Goal: Find specific page/section: Find specific page/section

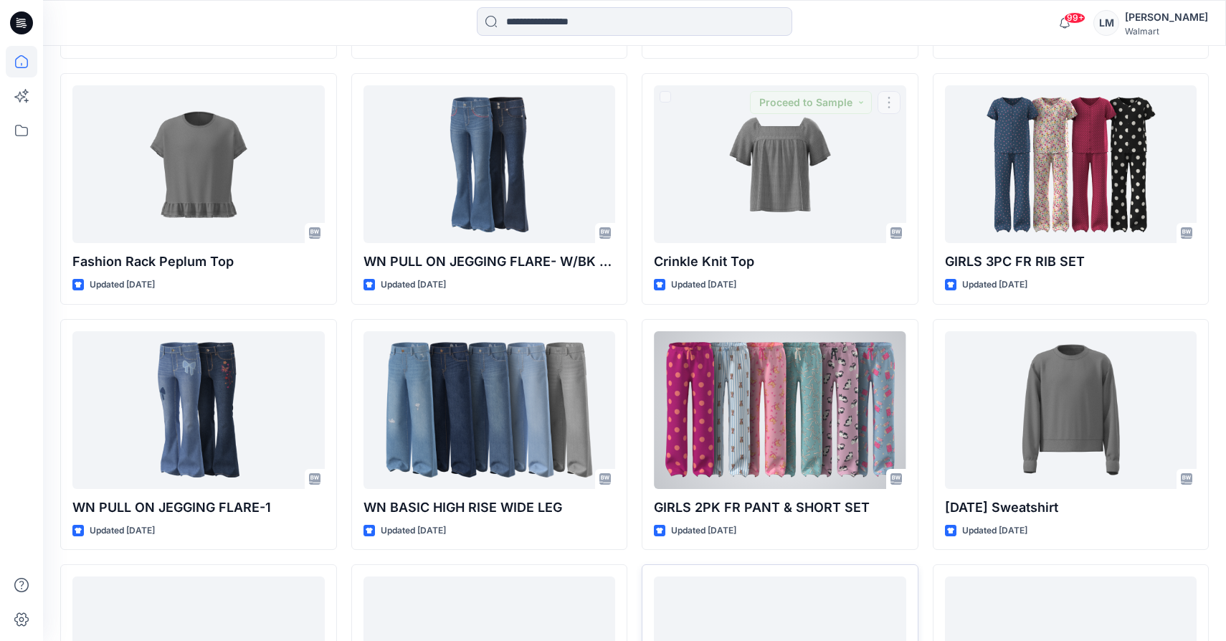
scroll to position [1283, 0]
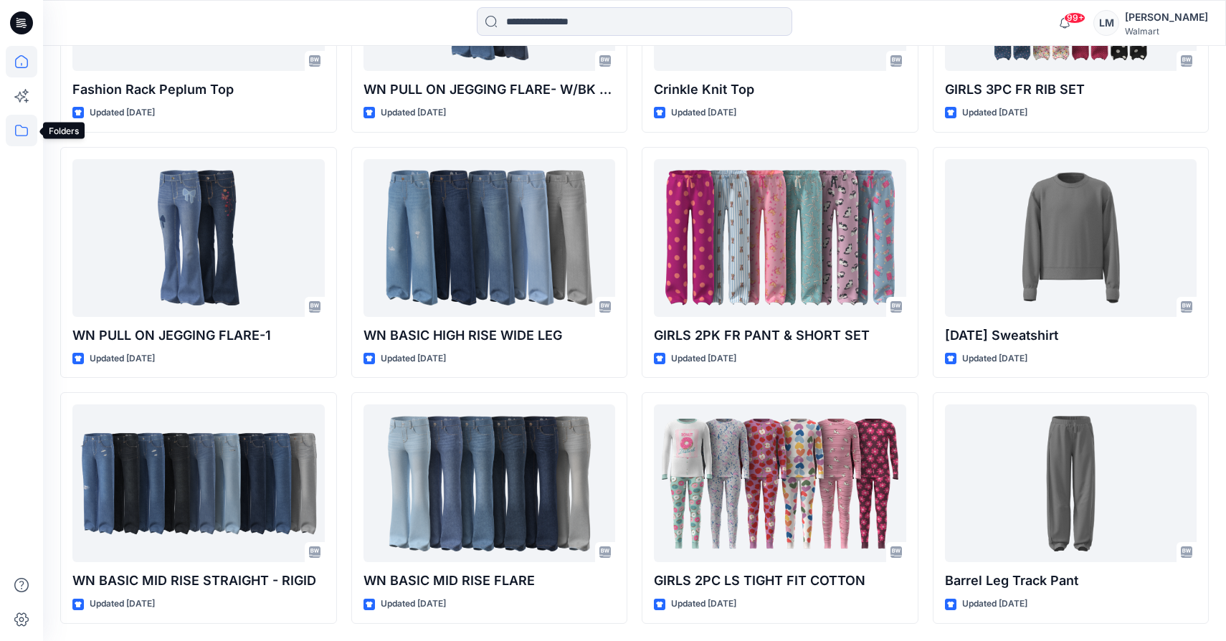
click at [25, 132] on icon at bounding box center [22, 131] width 32 height 32
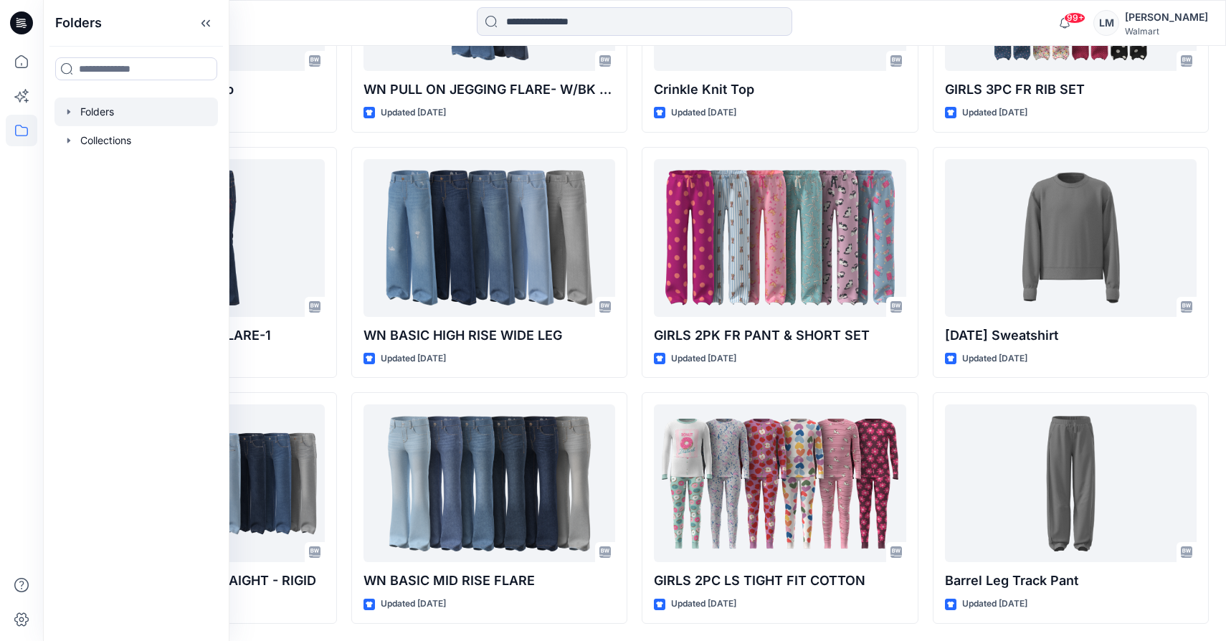
click at [110, 110] on div at bounding box center [135, 112] width 163 height 29
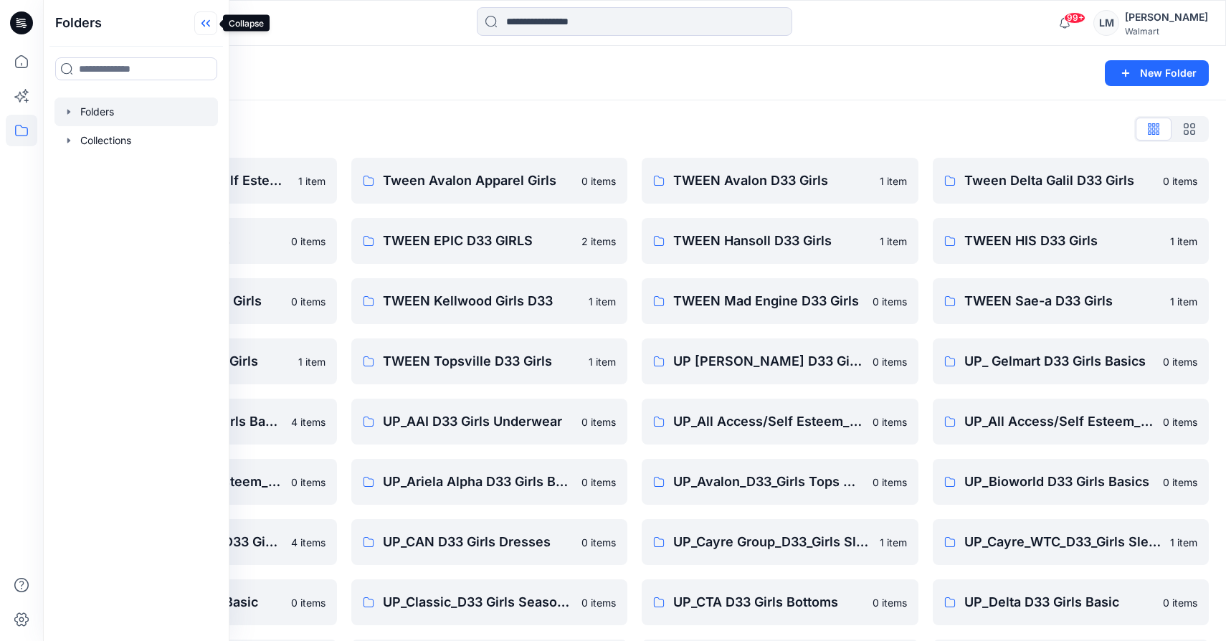
click at [207, 25] on icon at bounding box center [205, 23] width 23 height 24
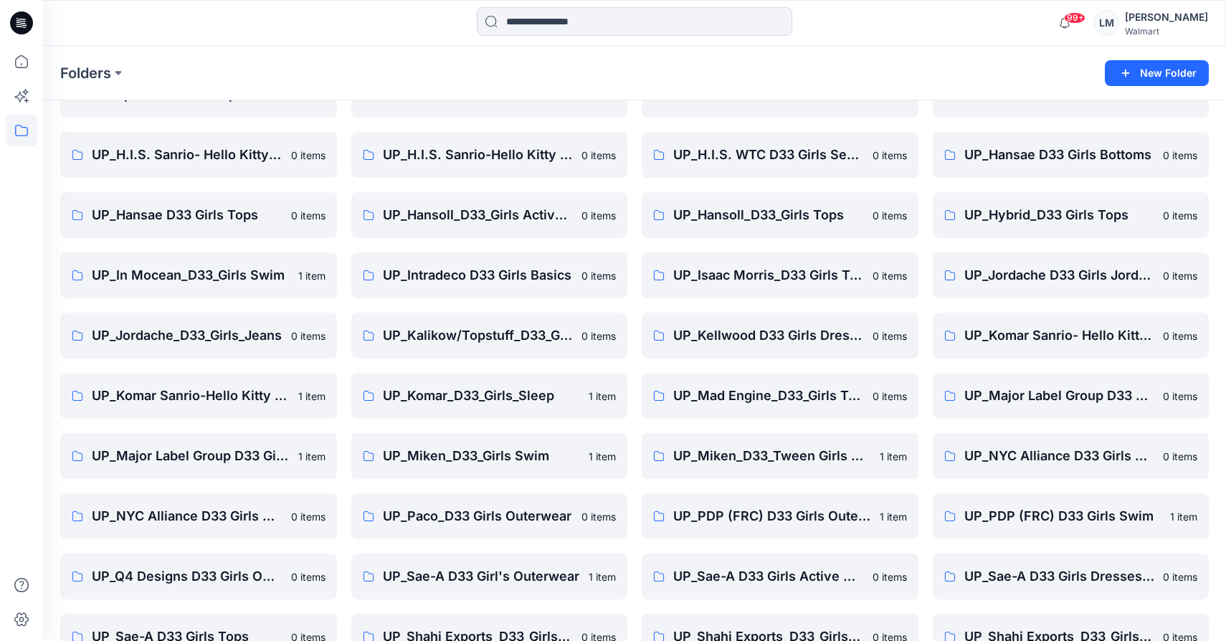
scroll to position [627, 0]
click at [219, 214] on p "UP_Hansae D33 Girls Tops" at bounding box center [197, 216] width 211 height 20
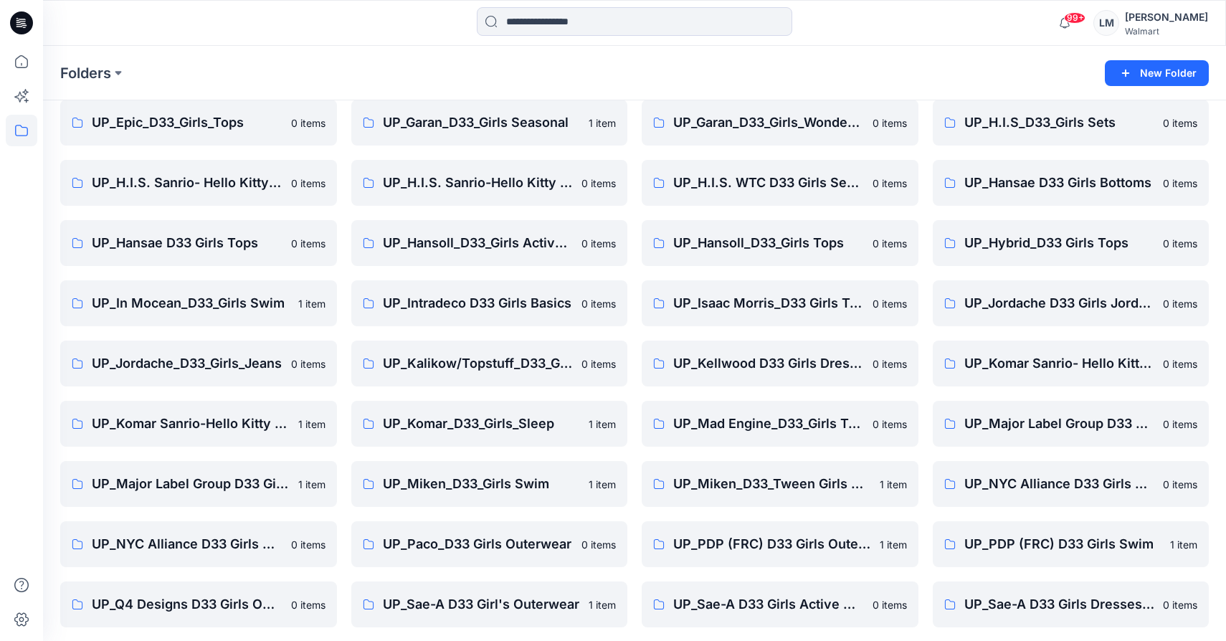
scroll to position [593, 0]
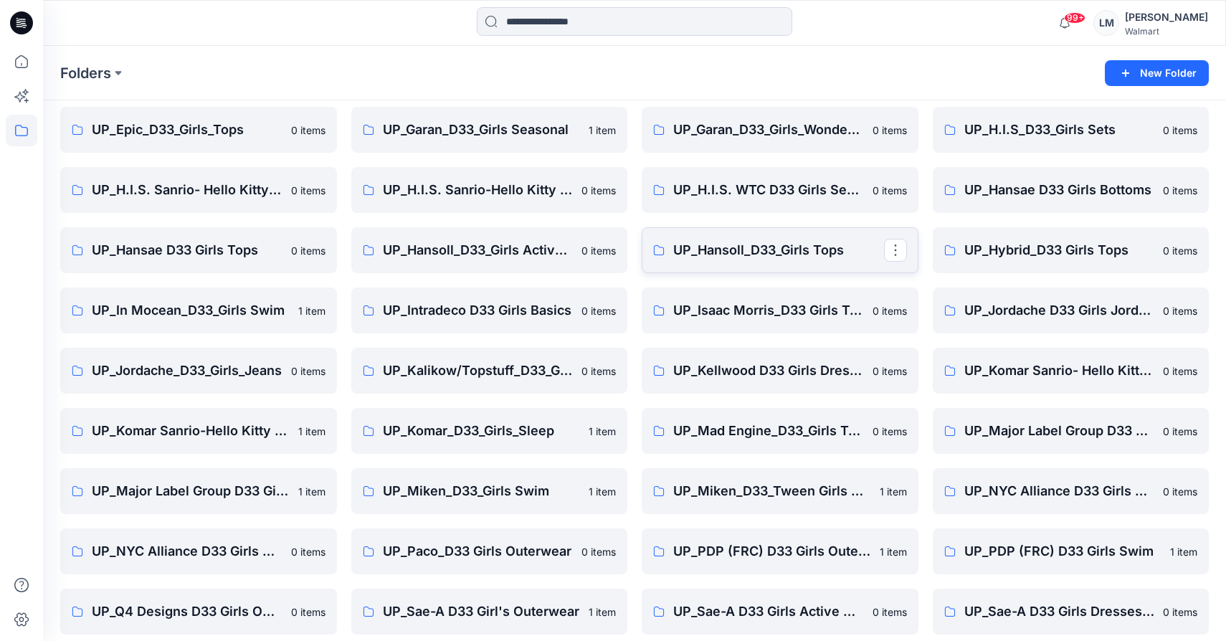
click at [829, 246] on p "UP_Hansoll_D33_Girls Tops" at bounding box center [778, 250] width 211 height 20
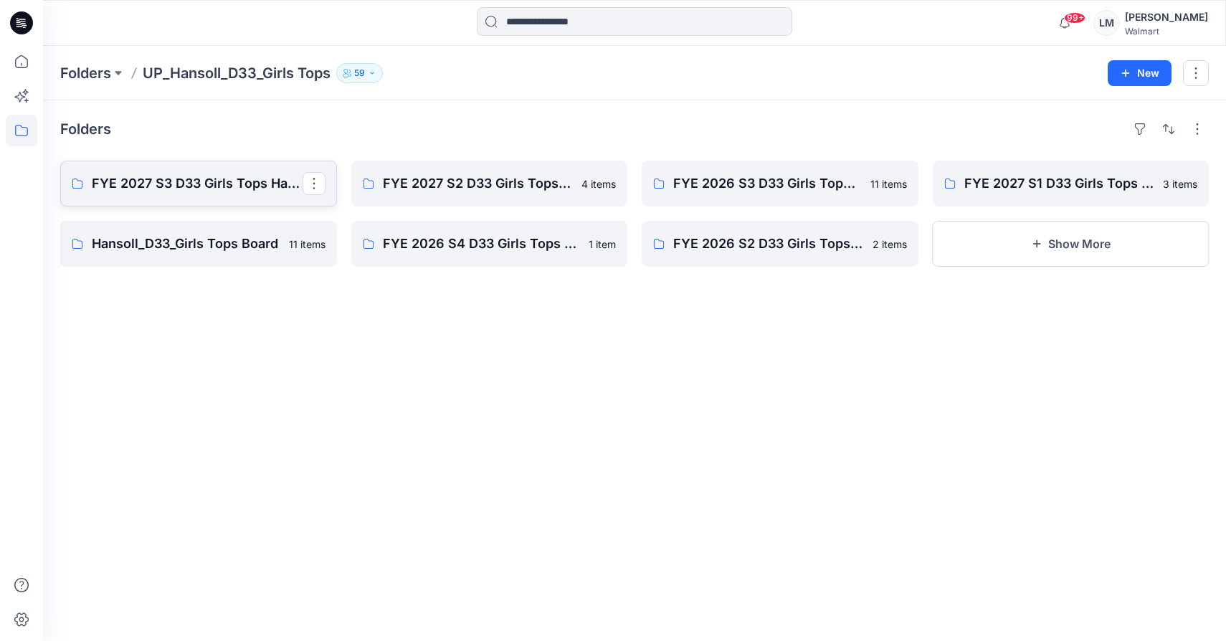
click at [270, 177] on p "FYE 2027 S3 D33 Girls Tops Hansoll" at bounding box center [197, 184] width 211 height 20
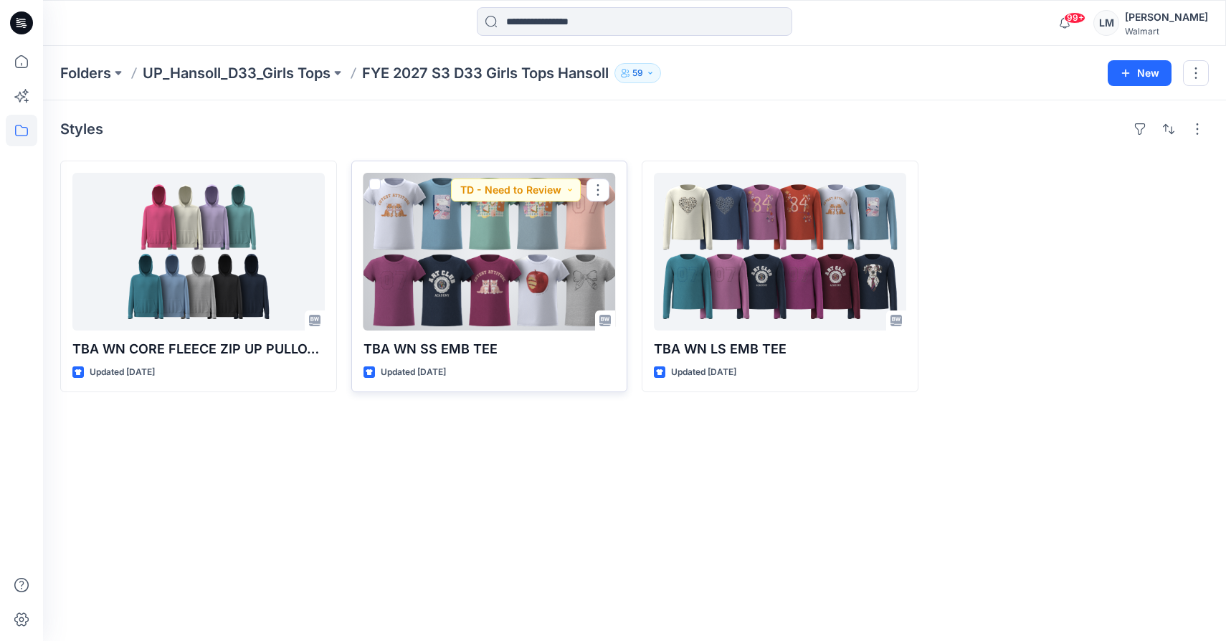
click at [514, 314] on div at bounding box center [490, 252] width 252 height 158
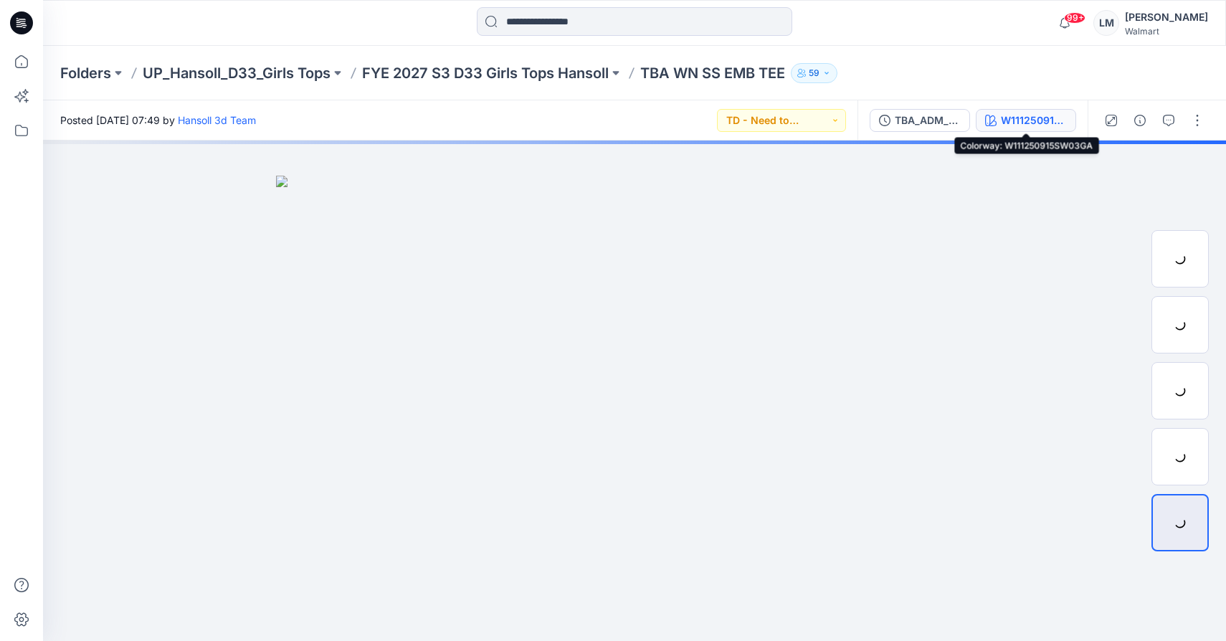
click at [1026, 114] on div "W111250915SW03GA" at bounding box center [1034, 121] width 66 height 16
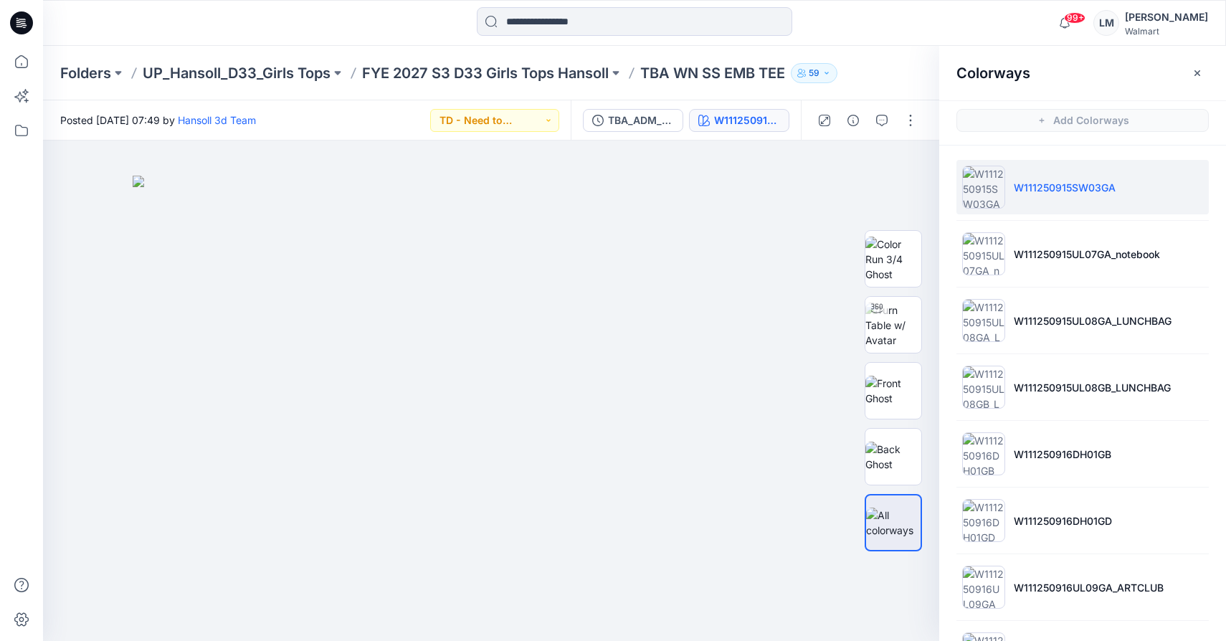
scroll to position [462, 0]
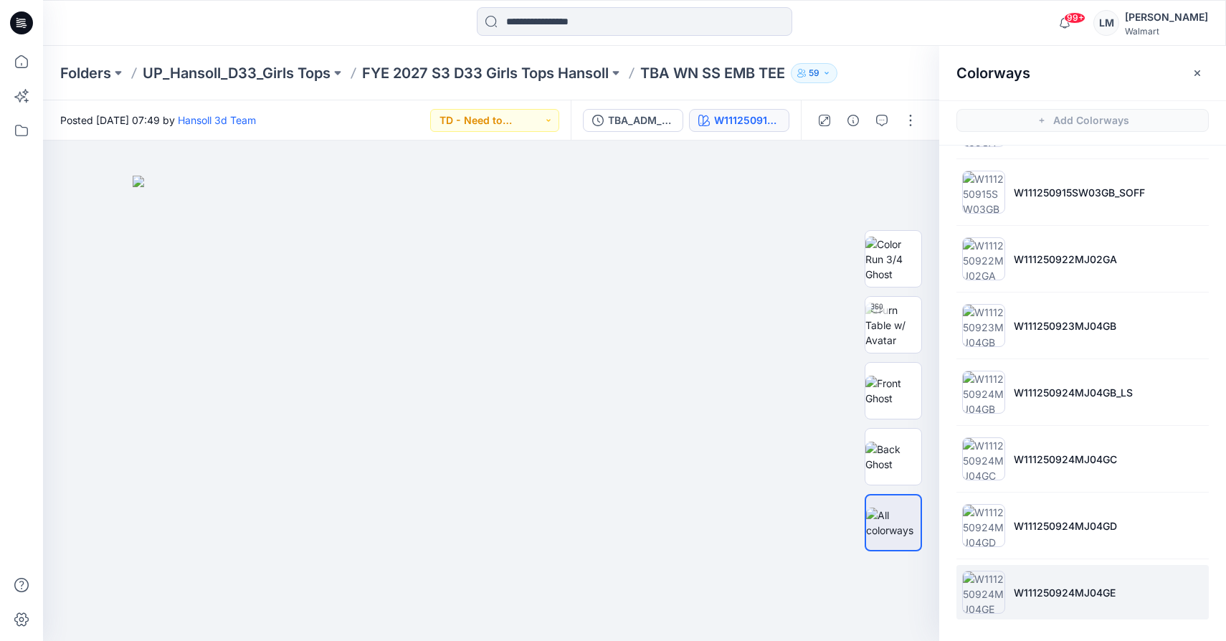
click at [1012, 594] on li "W111250924MJ04GE" at bounding box center [1082, 592] width 252 height 54
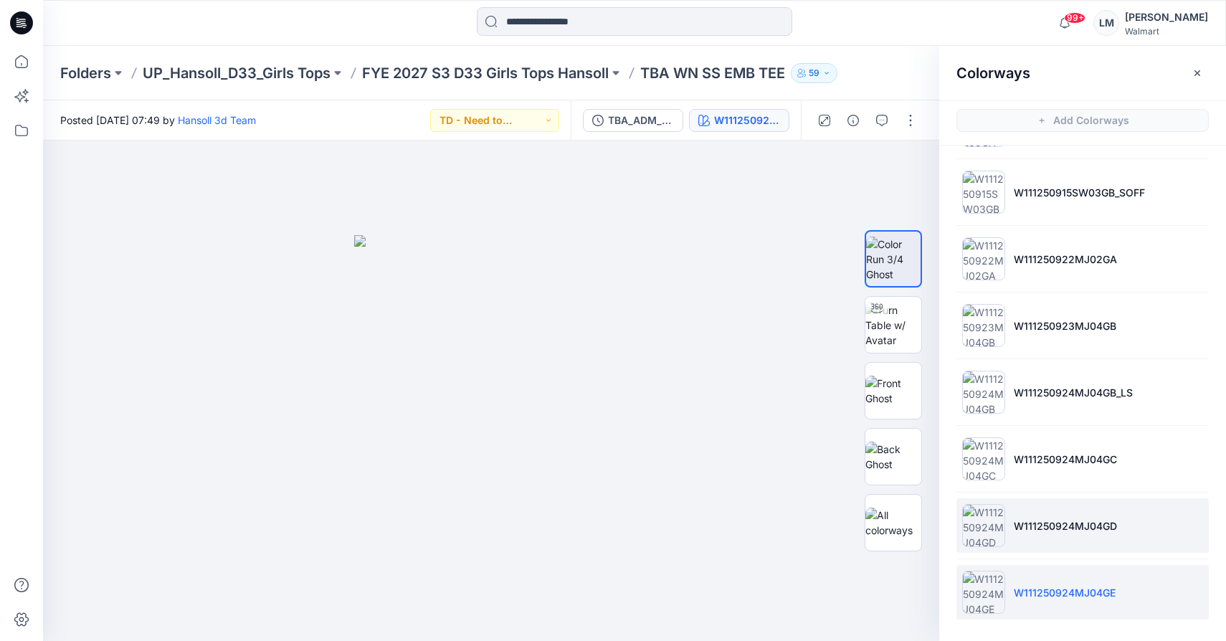
click at [1013, 538] on li "W111250924MJ04GD" at bounding box center [1082, 525] width 252 height 54
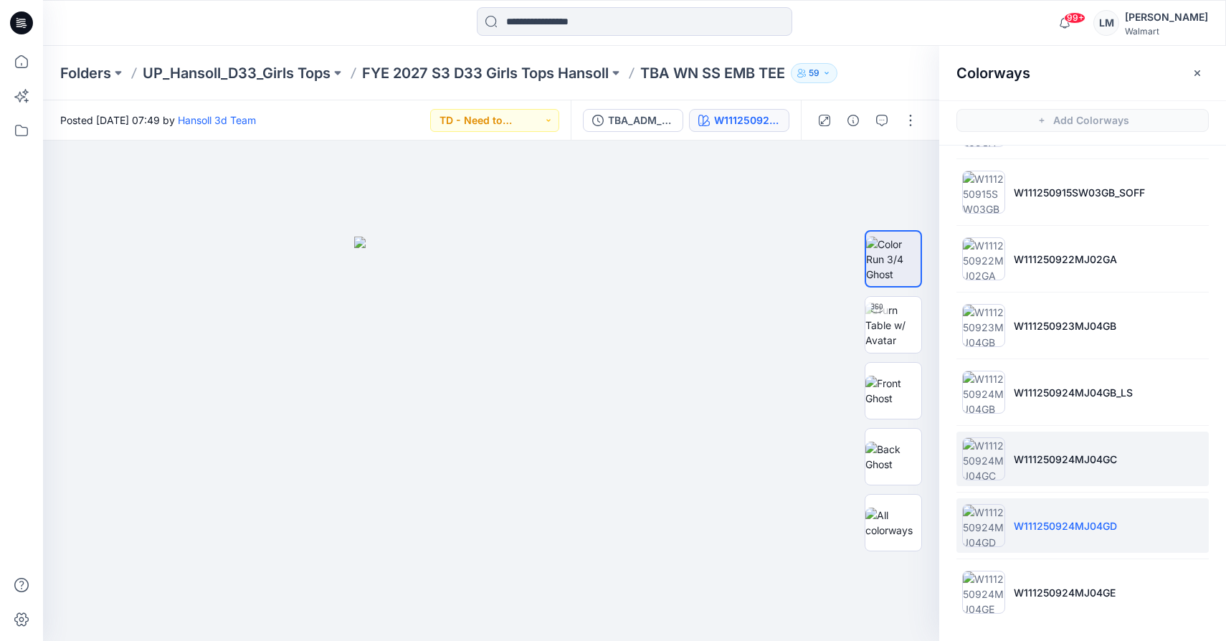
click at [1019, 457] on p "W111250924MJ04GC" at bounding box center [1065, 459] width 103 height 15
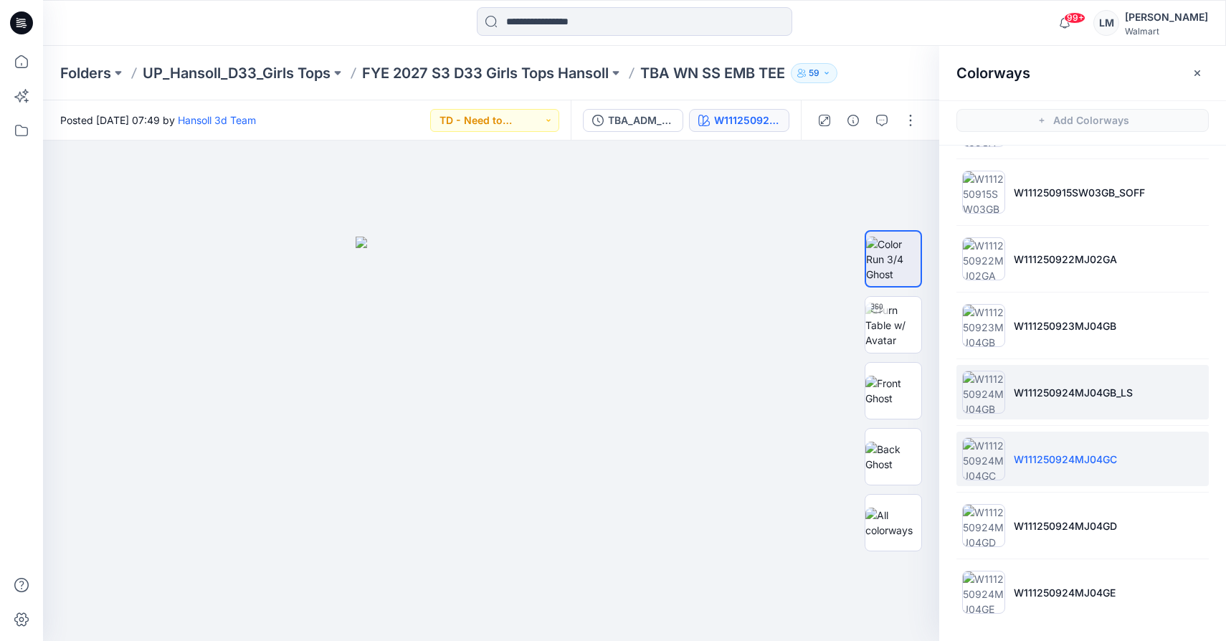
click at [1027, 392] on p "W111250924MJ04GB_LS" at bounding box center [1073, 392] width 119 height 15
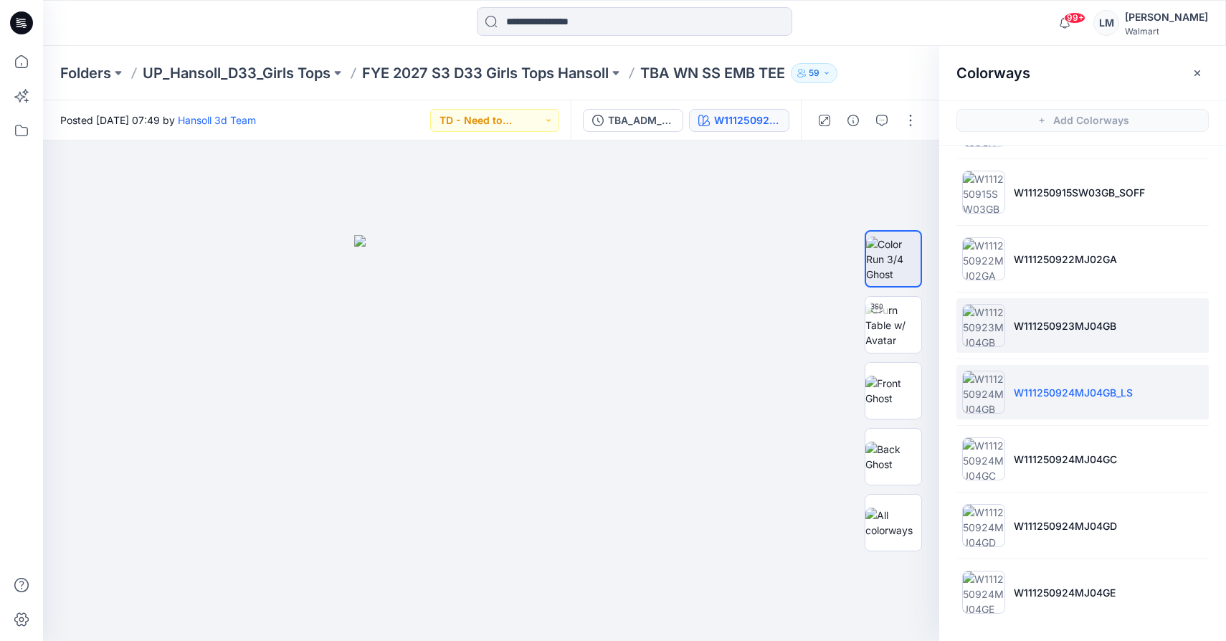
click at [1030, 313] on li "W111250923MJ04GB" at bounding box center [1082, 325] width 252 height 54
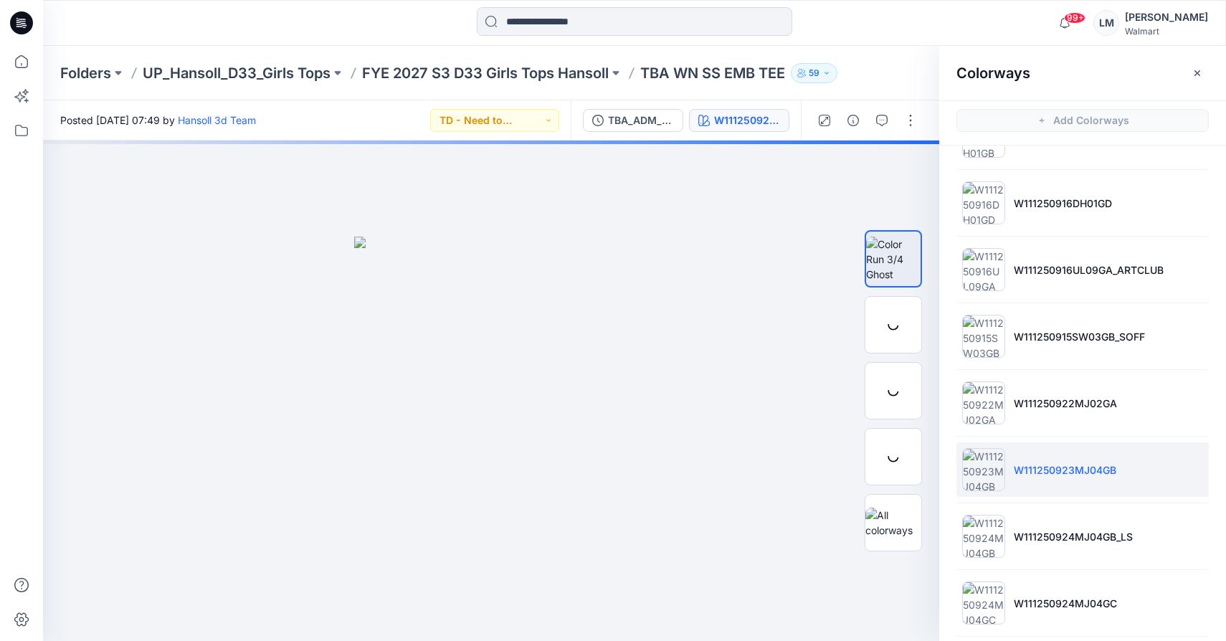
scroll to position [318, 0]
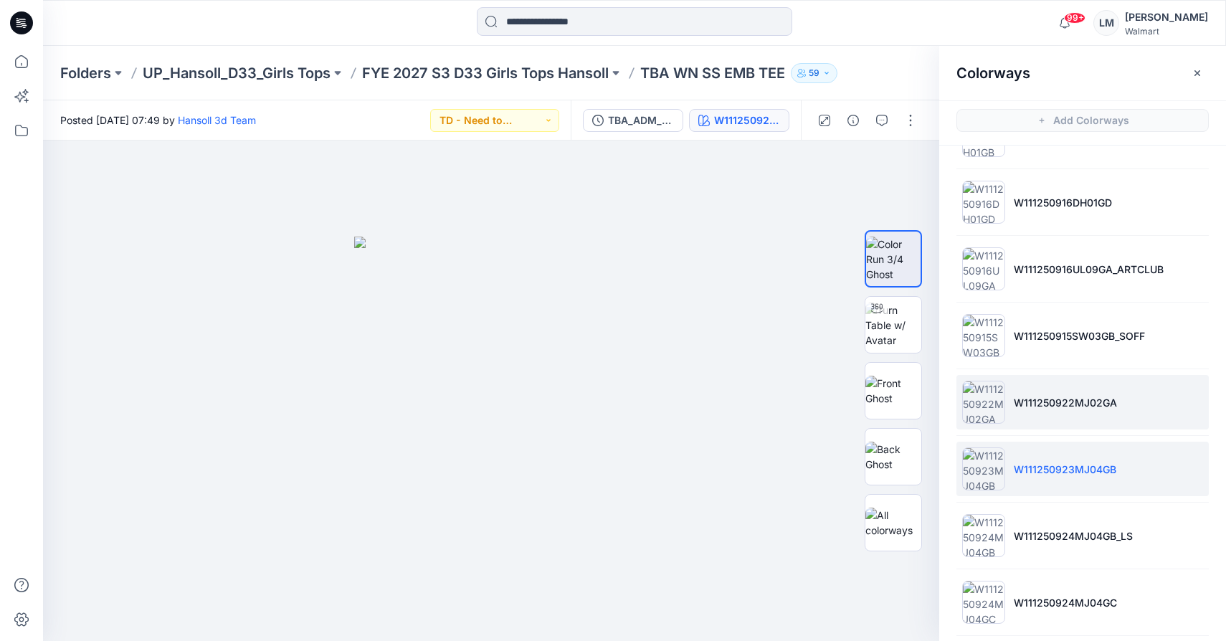
click at [992, 401] on img at bounding box center [983, 402] width 43 height 43
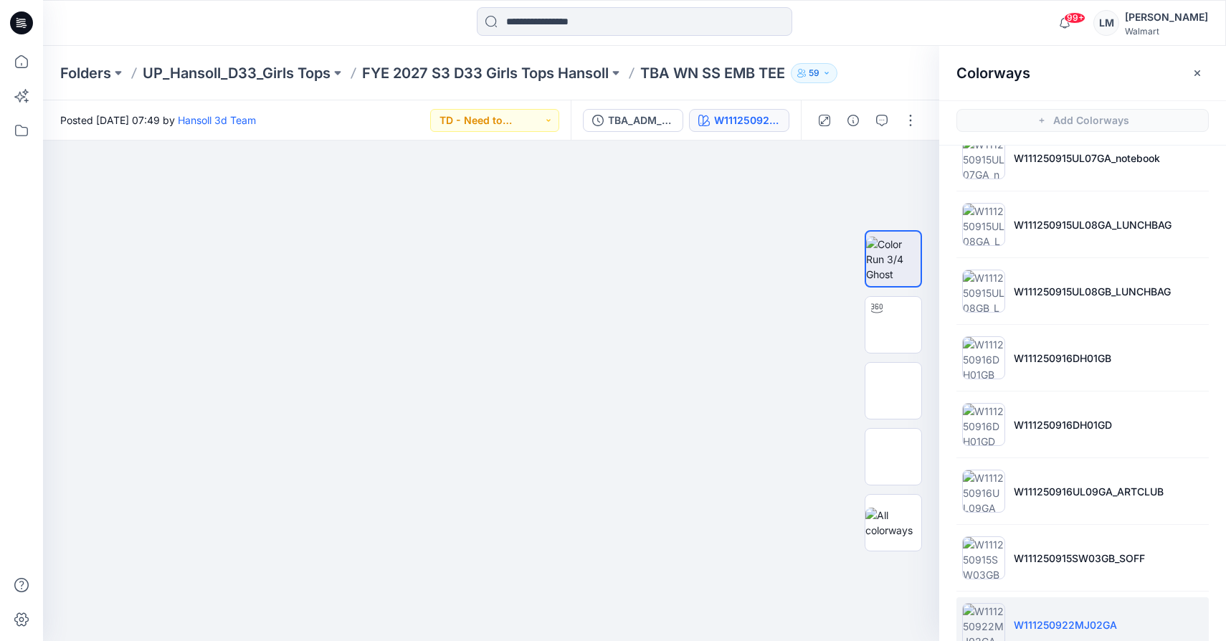
scroll to position [0, 0]
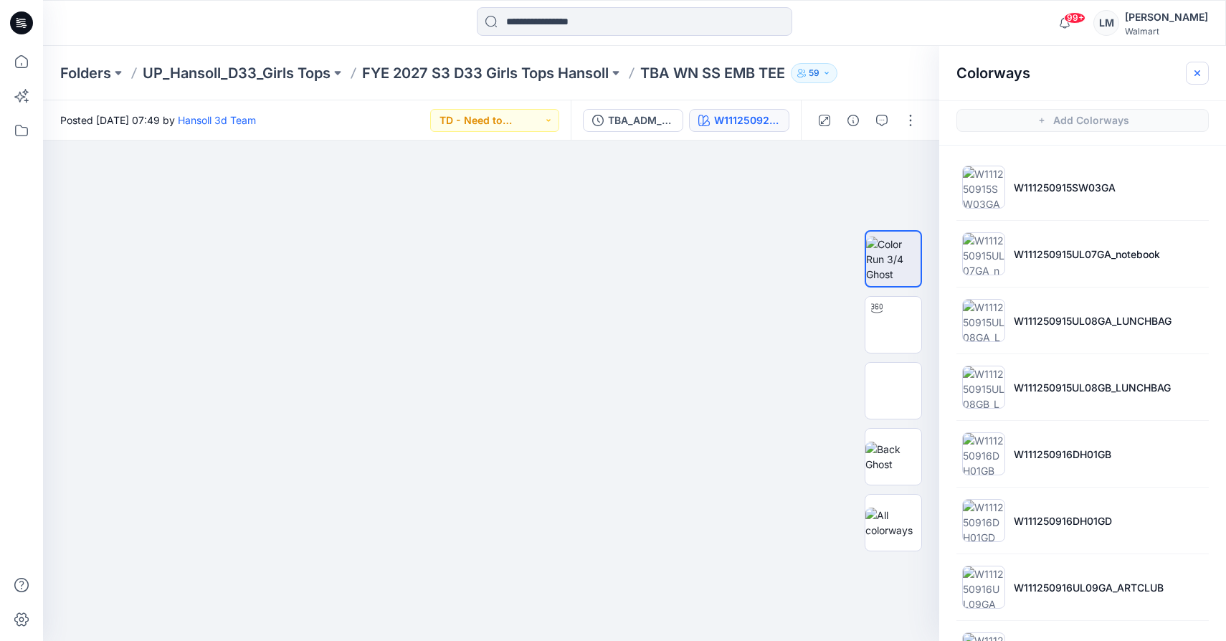
click at [1200, 70] on icon "button" at bounding box center [1198, 73] width 6 height 6
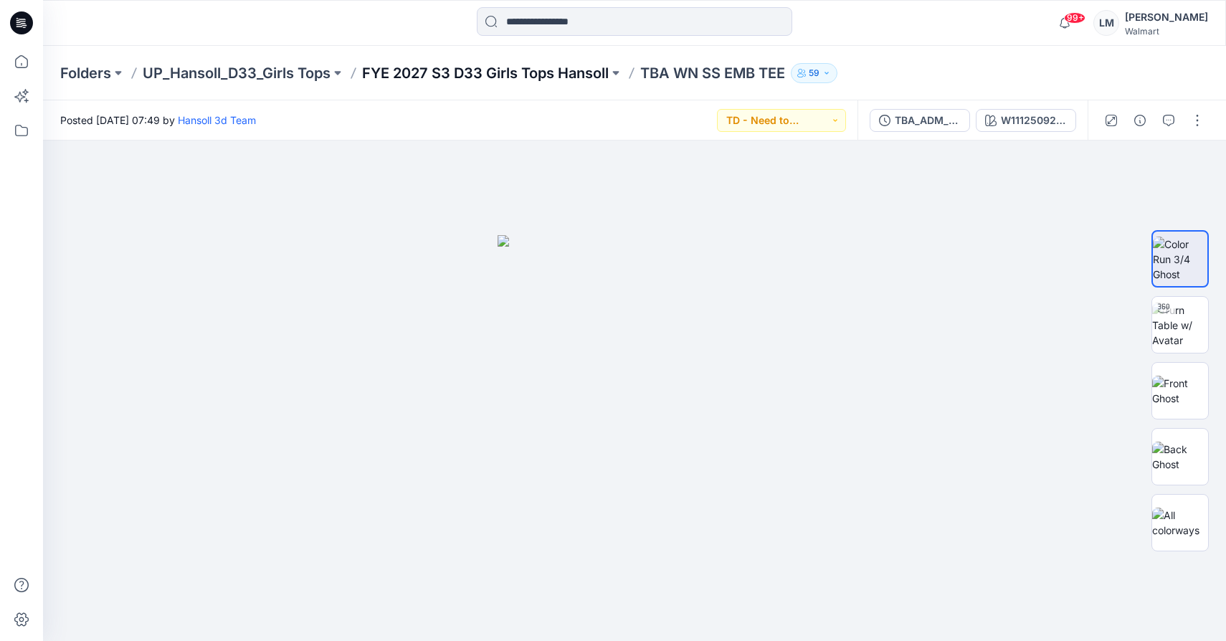
click at [518, 73] on p "FYE 2027 S3 D33 Girls Tops Hansoll" at bounding box center [485, 73] width 247 height 20
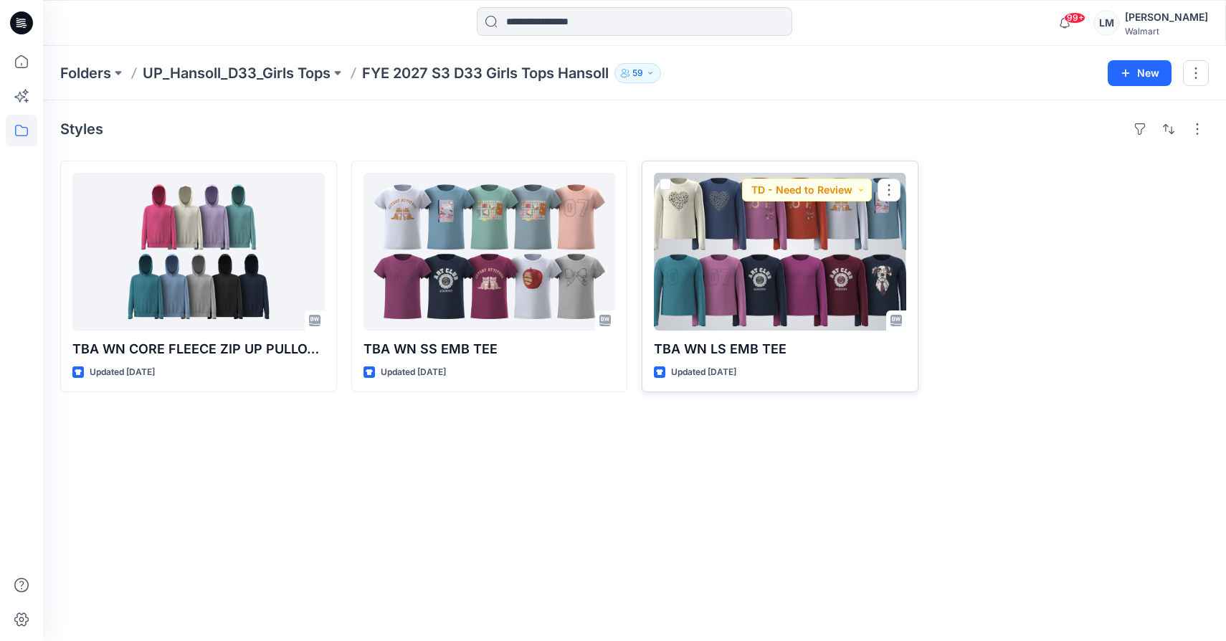
click at [771, 251] on div at bounding box center [780, 252] width 252 height 158
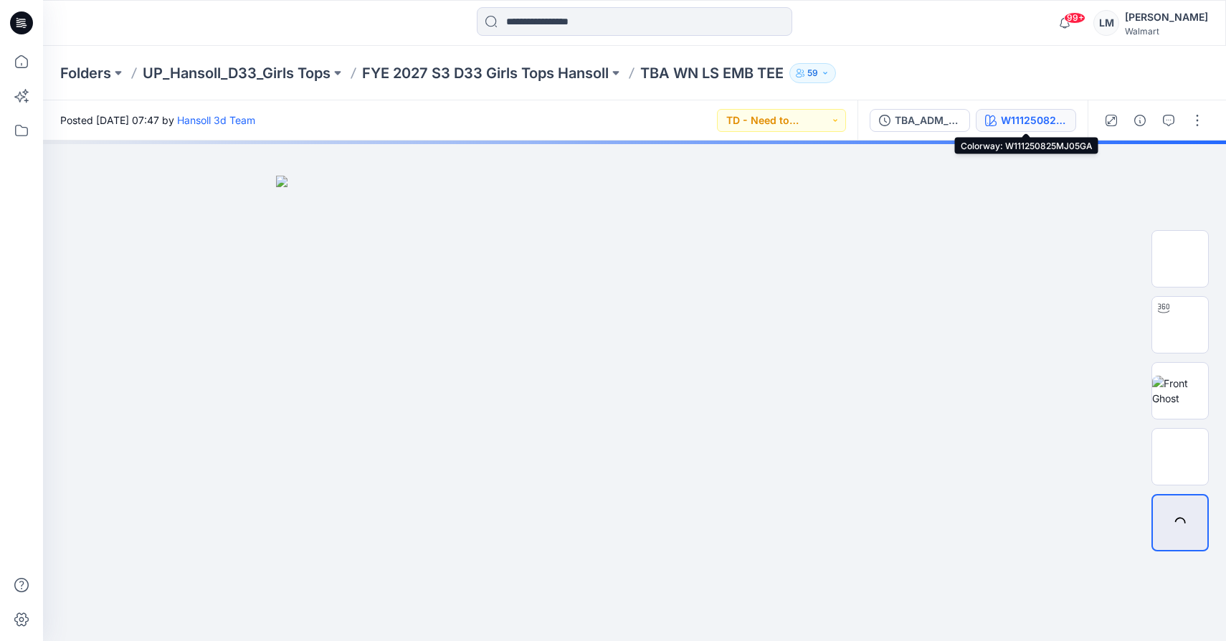
click at [1020, 116] on div "W111250825MJ05GA" at bounding box center [1034, 121] width 66 height 16
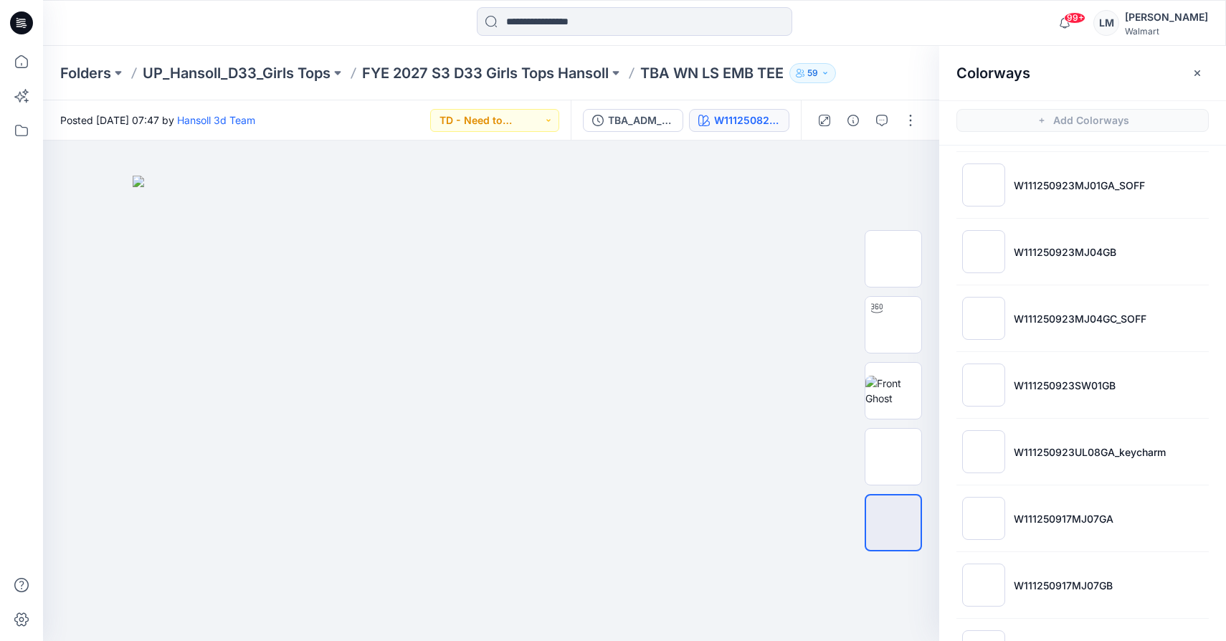
scroll to position [1262, 0]
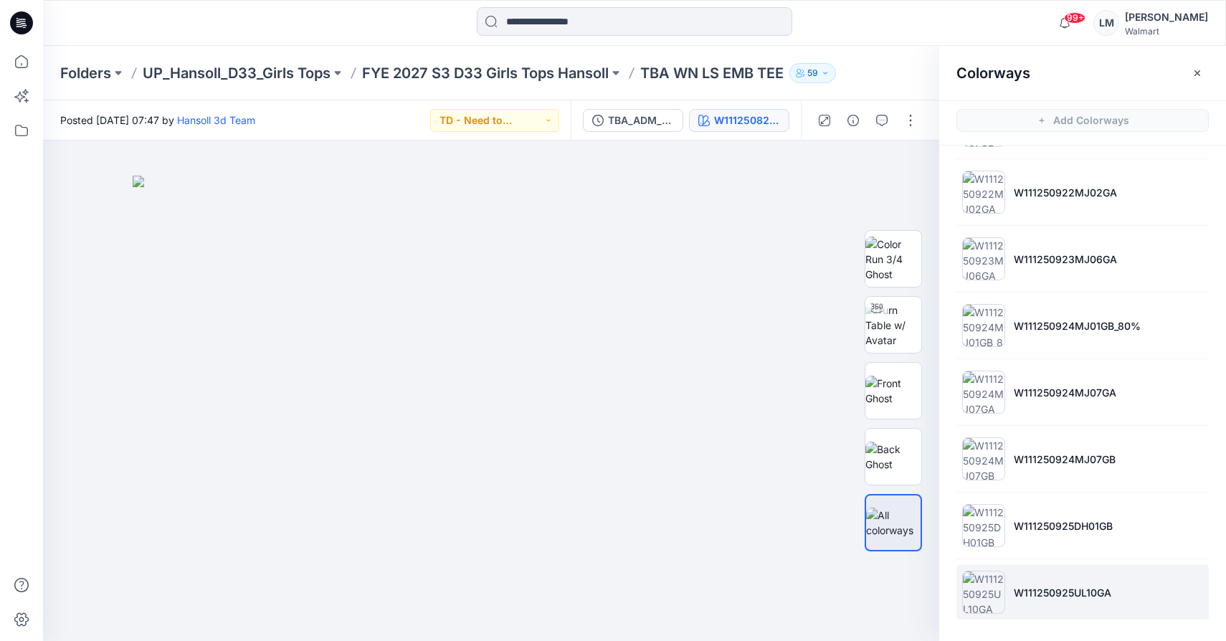
click at [986, 607] on img at bounding box center [983, 592] width 43 height 43
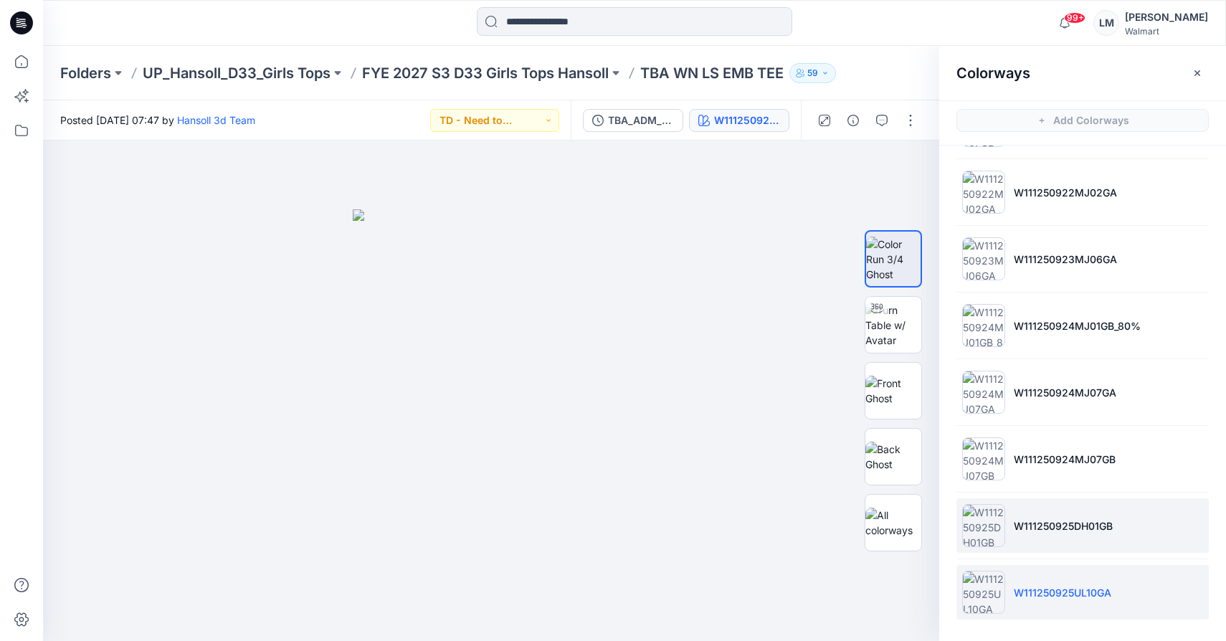
click at [982, 521] on img at bounding box center [983, 525] width 43 height 43
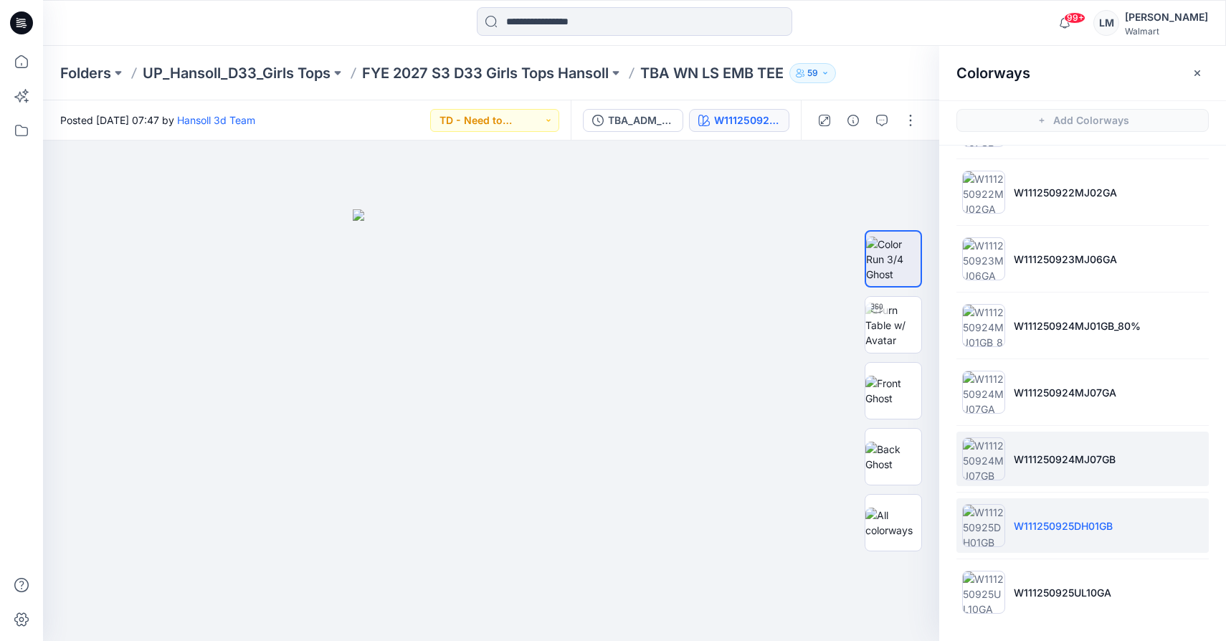
click at [987, 451] on img at bounding box center [983, 458] width 43 height 43
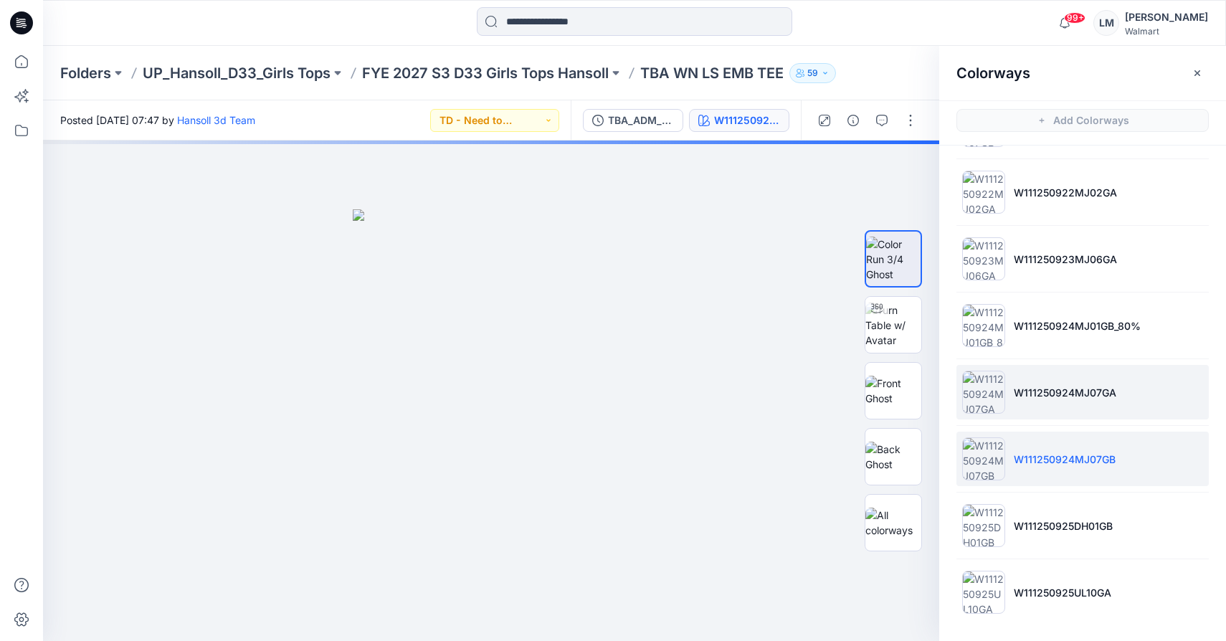
click at [987, 389] on img at bounding box center [983, 392] width 43 height 43
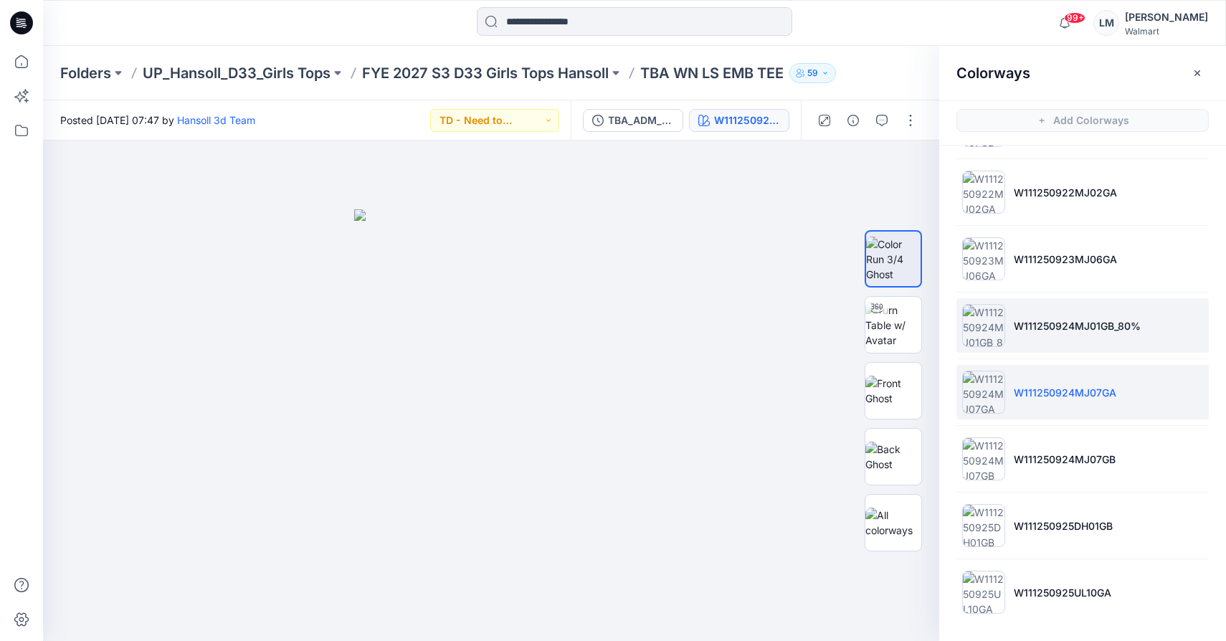
click at [989, 318] on img at bounding box center [983, 325] width 43 height 43
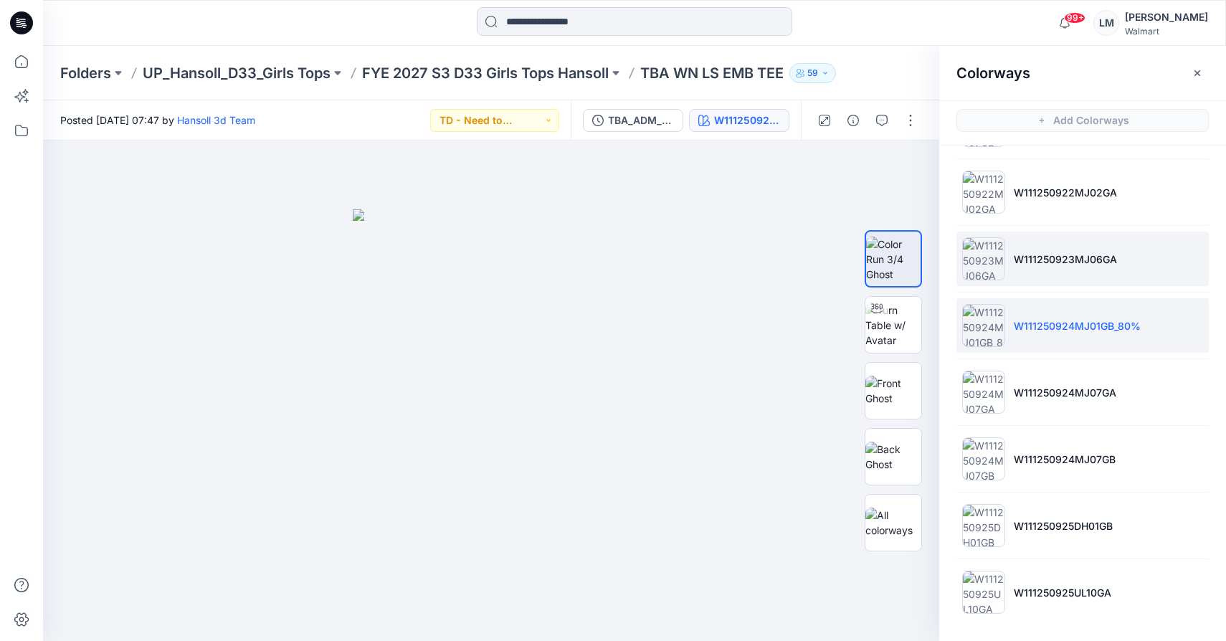
click at [990, 262] on img at bounding box center [983, 258] width 43 height 43
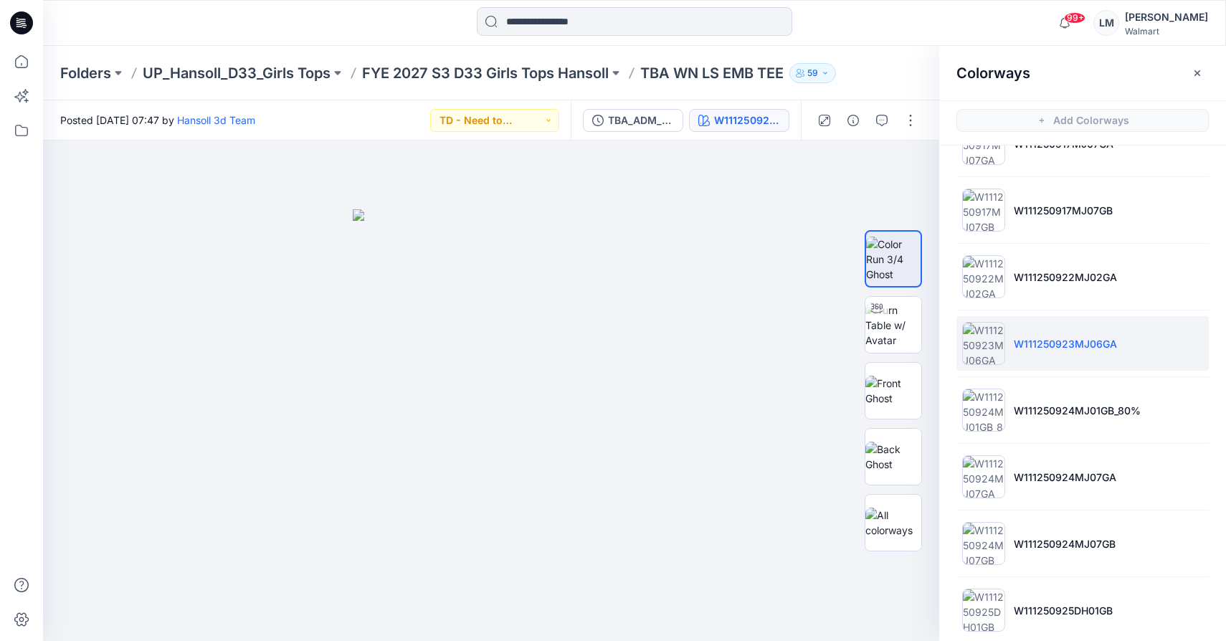
scroll to position [1165, 0]
